Goal: Task Accomplishment & Management: Manage account settings

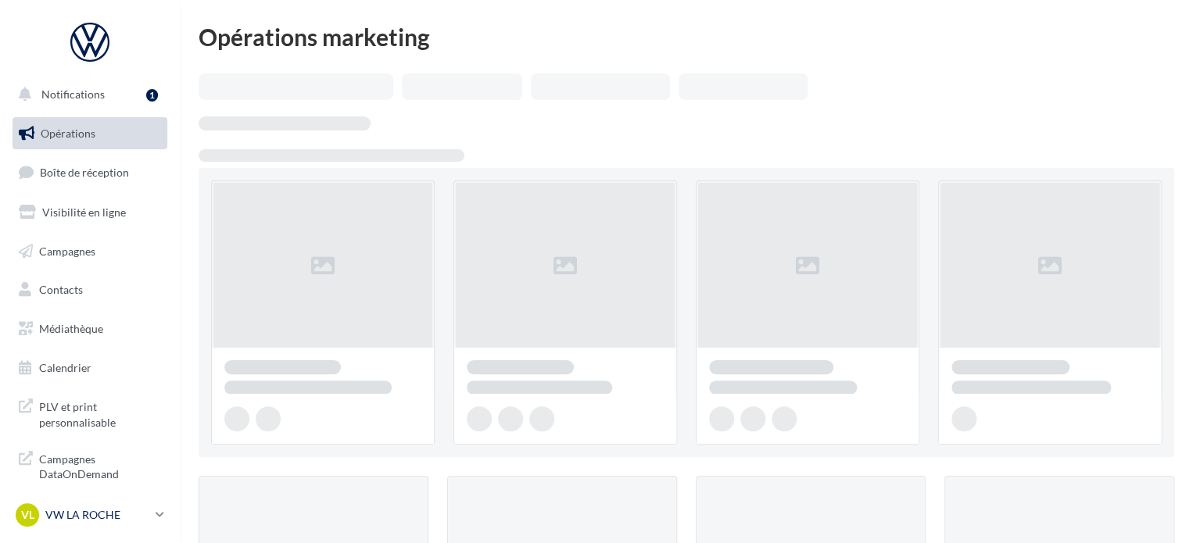
click at [122, 517] on p "VW LA ROCHE" at bounding box center [97, 515] width 104 height 16
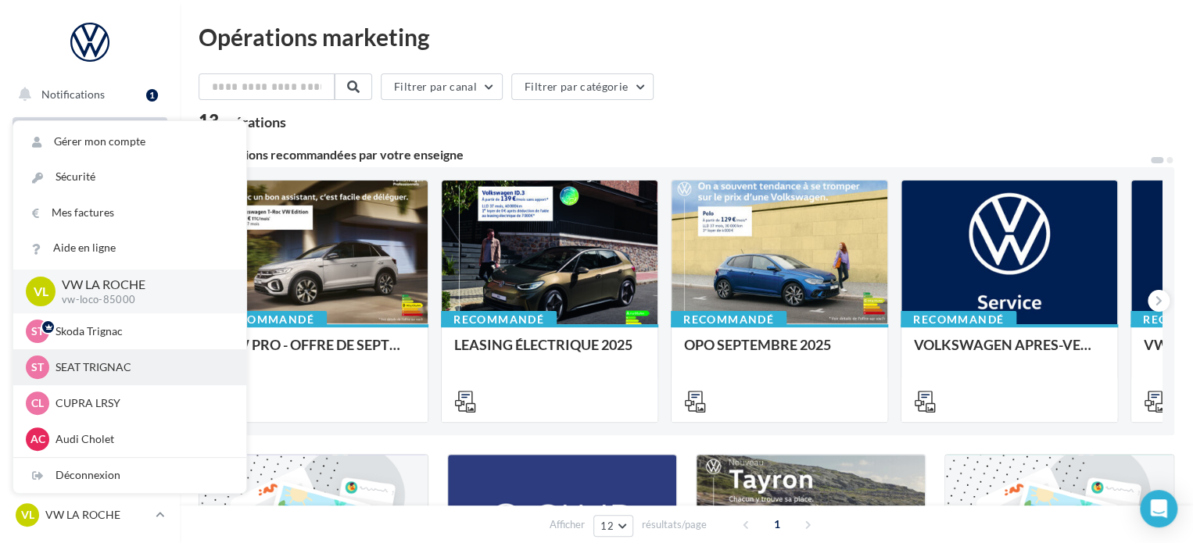
click at [118, 368] on p "SEAT TRIGNAC" at bounding box center [141, 368] width 172 height 16
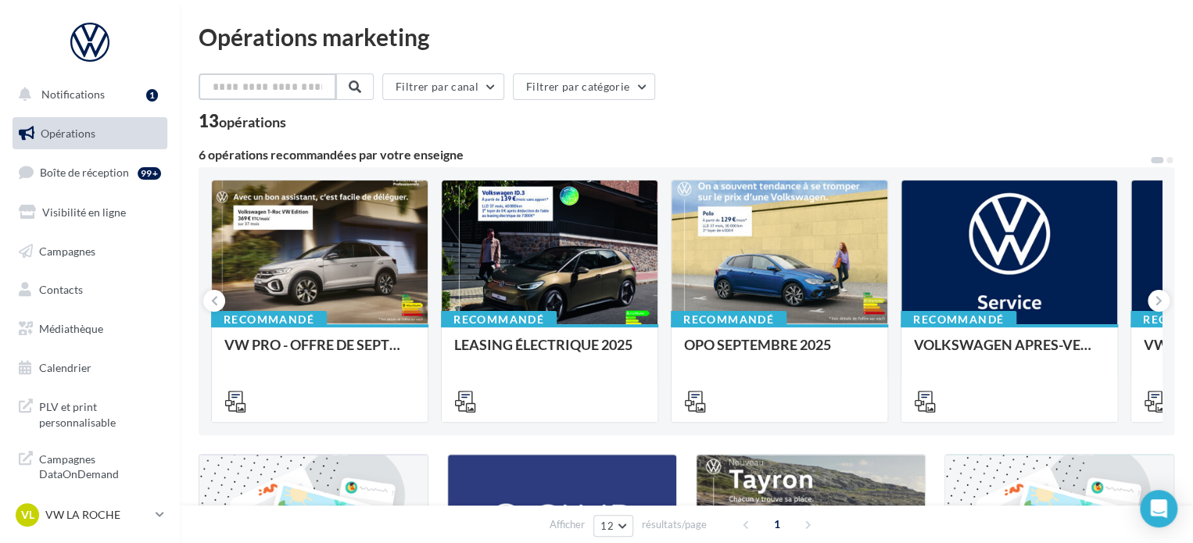
click at [277, 88] on input "text" at bounding box center [268, 86] width 138 height 27
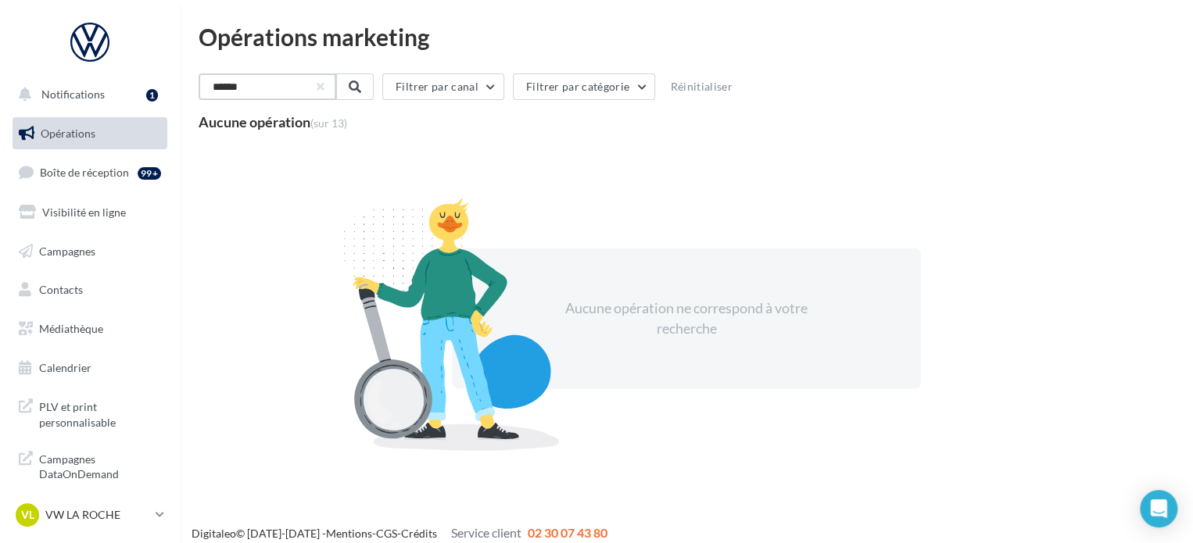
type input "******"
click at [84, 534] on div "VL VW LA ROCHE vw-loco-85000" at bounding box center [90, 521] width 180 height 43
click at [89, 517] on p "VW LA ROCHE" at bounding box center [97, 515] width 104 height 16
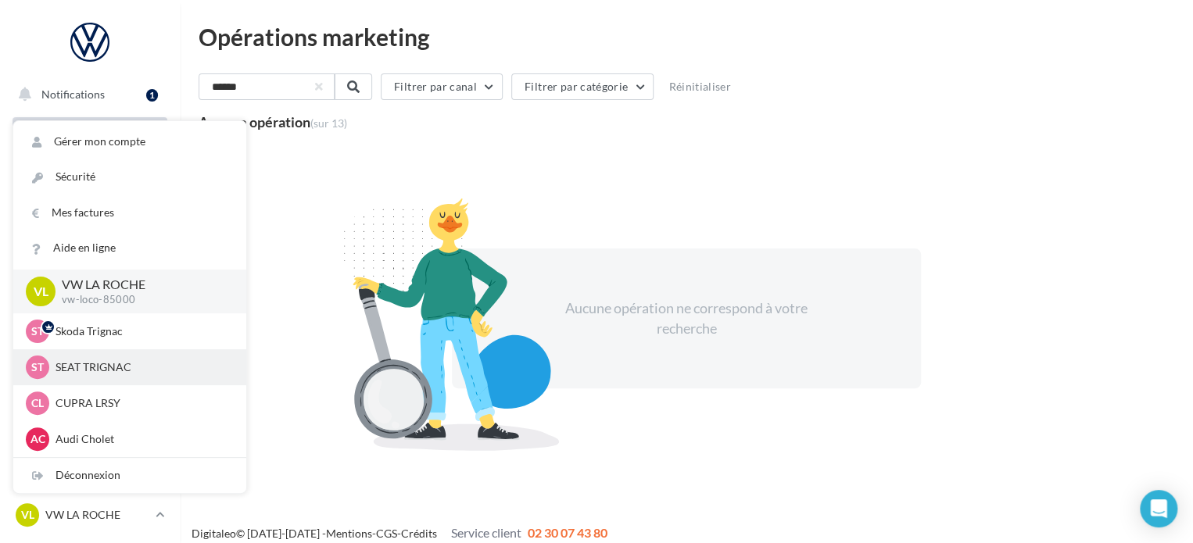
click at [109, 368] on p "SEAT TRIGNAC" at bounding box center [141, 368] width 172 height 16
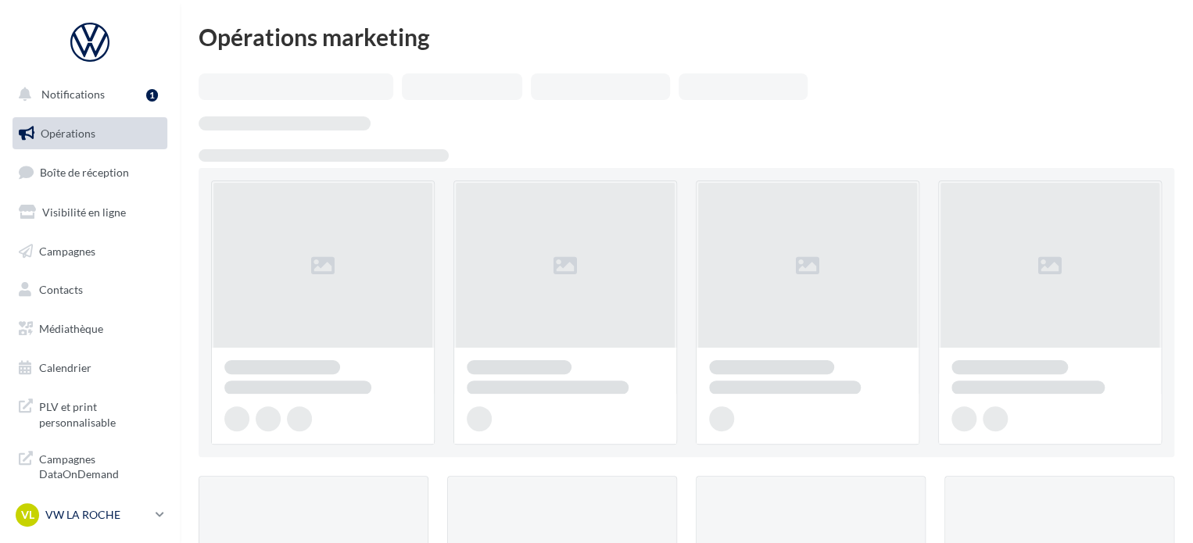
click at [144, 513] on p "VW LA ROCHE" at bounding box center [97, 515] width 104 height 16
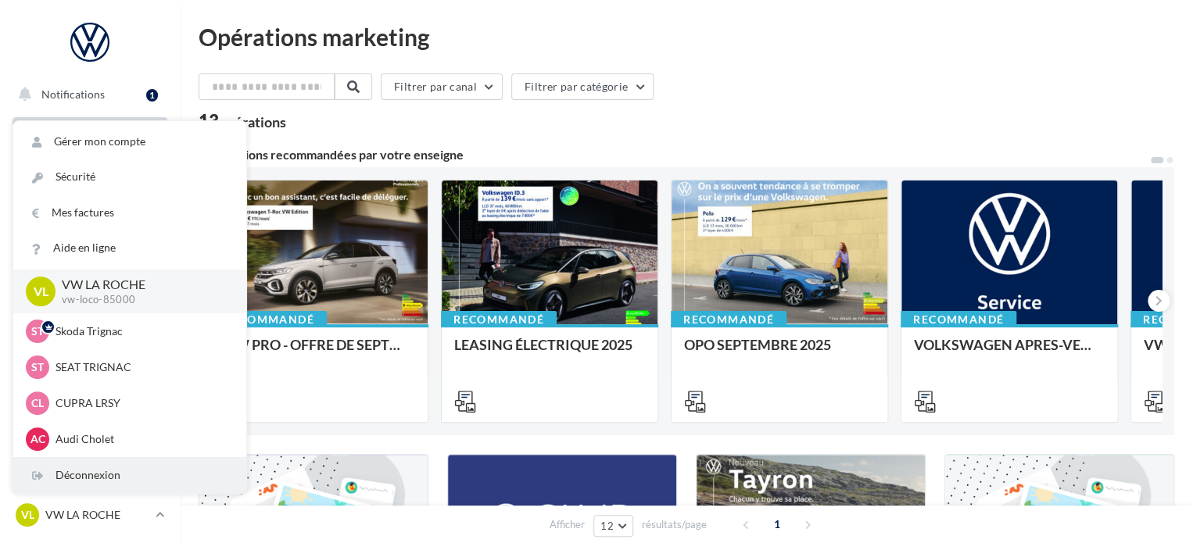
click at [113, 478] on div "Déconnexion" at bounding box center [129, 475] width 233 height 35
